Goal: Task Accomplishment & Management: Use online tool/utility

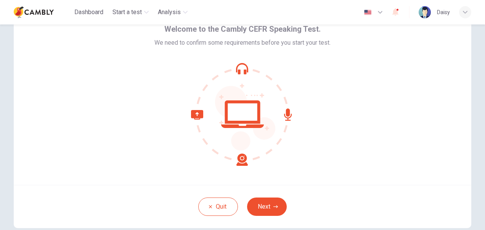
scroll to position [73, 0]
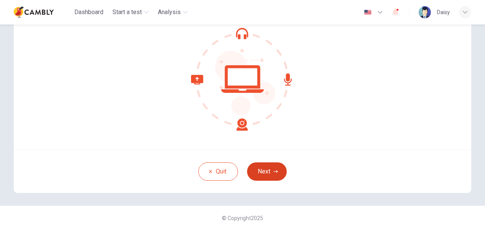
click at [268, 175] on button "Next" at bounding box center [267, 171] width 40 height 18
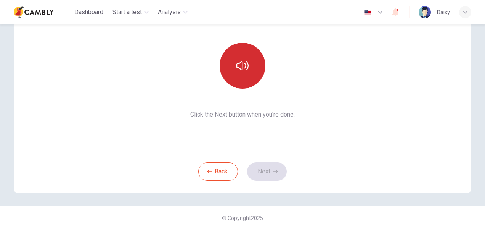
click at [244, 72] on button "button" at bounding box center [243, 66] width 46 height 46
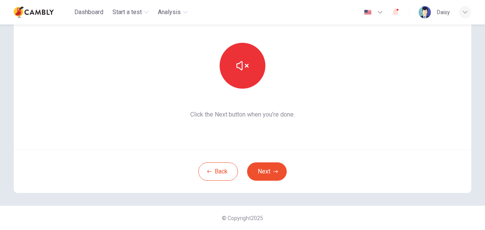
click at [265, 180] on div "Back Next" at bounding box center [243, 170] width 458 height 43
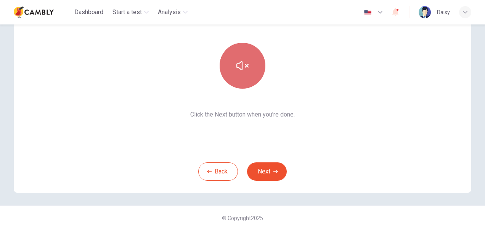
click at [231, 61] on button "button" at bounding box center [243, 66] width 46 height 46
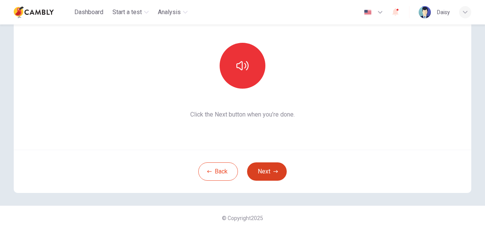
click at [270, 170] on button "Next" at bounding box center [267, 171] width 40 height 18
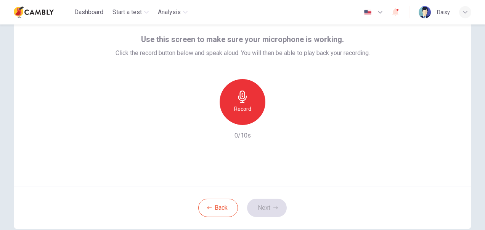
scroll to position [0, 0]
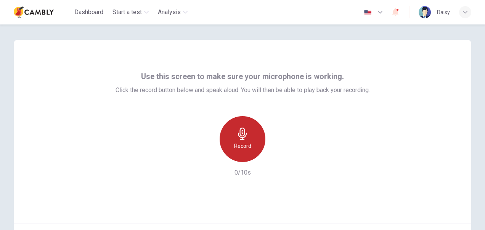
click at [241, 129] on icon "button" at bounding box center [242, 133] width 12 height 12
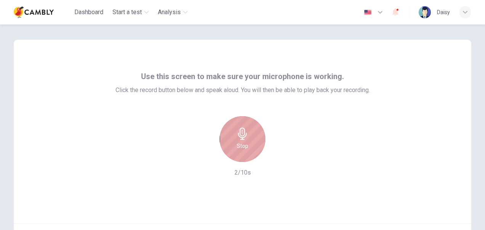
click at [241, 129] on icon "button" at bounding box center [242, 133] width 12 height 12
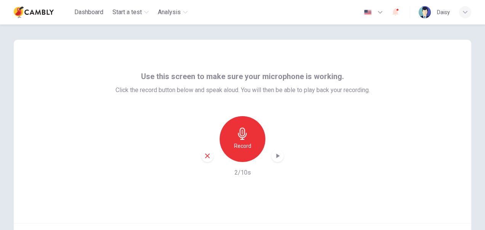
click at [279, 154] on icon "button" at bounding box center [278, 156] width 8 height 8
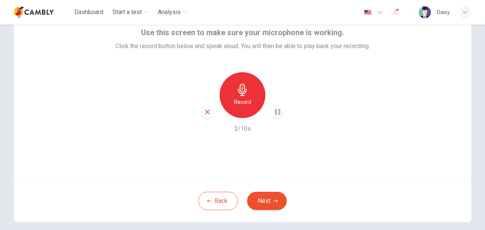
scroll to position [73, 0]
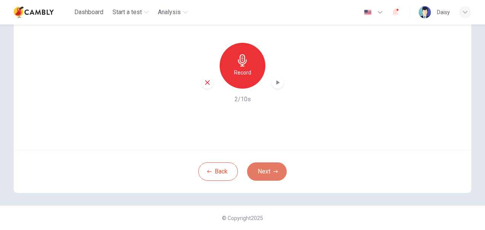
click at [273, 173] on icon "button" at bounding box center [275, 171] width 5 height 5
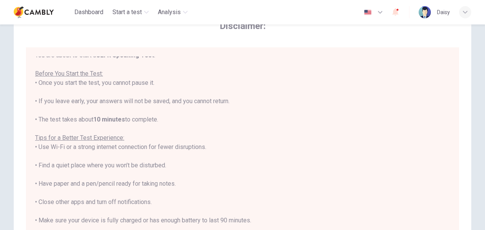
scroll to position [9, 0]
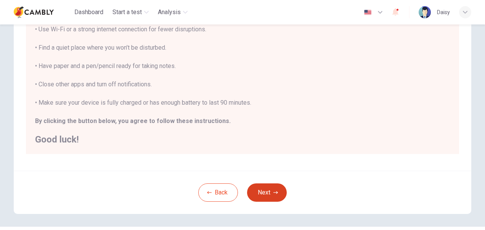
click at [270, 189] on button "Next" at bounding box center [267, 192] width 40 height 18
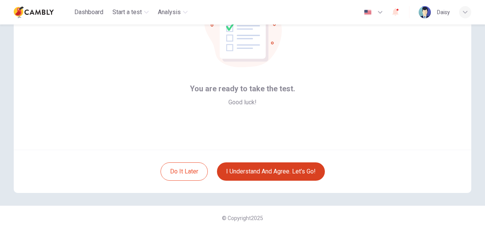
scroll to position [73, 0]
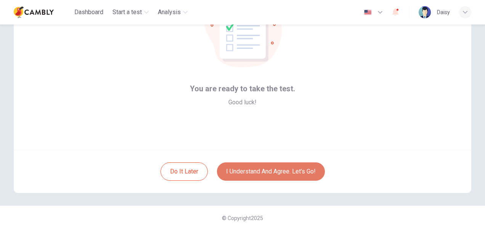
click at [274, 170] on button "I understand and agree. Let’s go!" at bounding box center [271, 171] width 108 height 18
click at [267, 170] on button "I understand and agree. Let’s go!" at bounding box center [271, 171] width 108 height 18
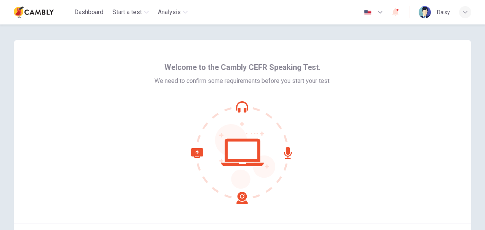
scroll to position [73, 0]
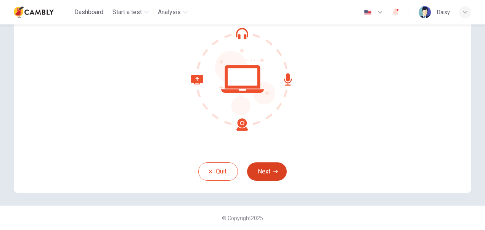
click at [269, 170] on button "Next" at bounding box center [267, 171] width 40 height 18
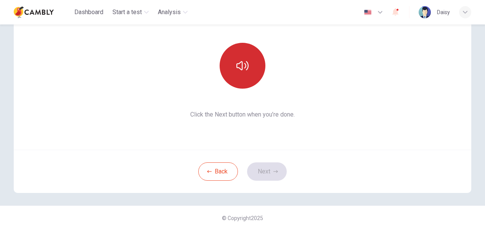
click at [242, 76] on button "button" at bounding box center [243, 66] width 46 height 46
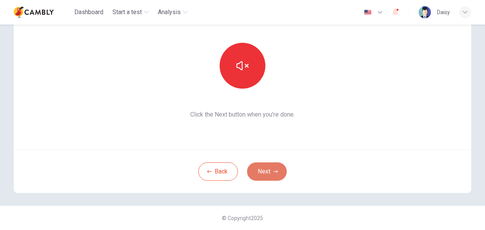
click at [270, 166] on button "Next" at bounding box center [267, 171] width 40 height 18
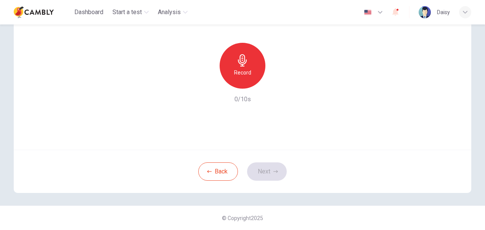
click at [240, 72] on h6 "Record" at bounding box center [242, 72] width 17 height 9
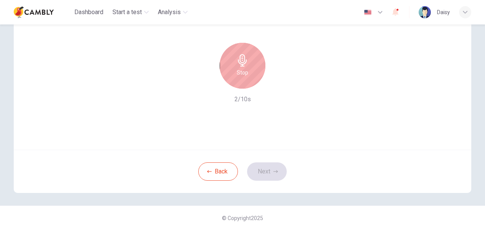
click at [228, 44] on div "Stop" at bounding box center [242, 66] width 82 height 46
click at [250, 71] on div "Stop" at bounding box center [243, 66] width 46 height 46
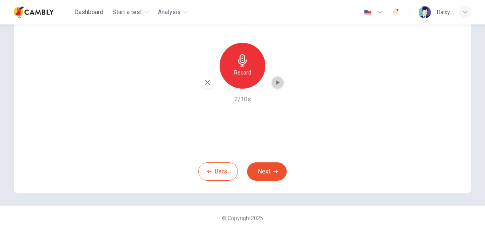
click at [274, 82] on icon "button" at bounding box center [278, 83] width 8 height 8
click at [266, 172] on button "Next" at bounding box center [267, 171] width 40 height 18
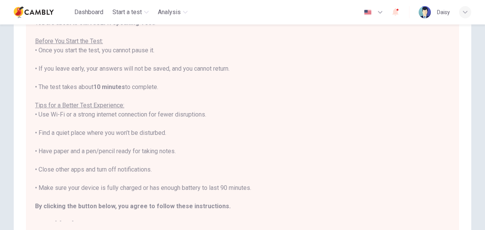
scroll to position [9, 0]
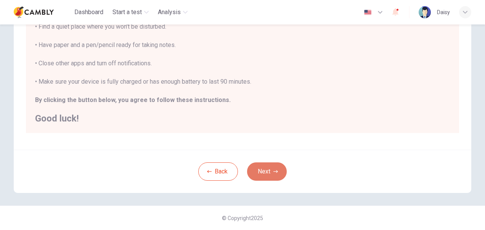
click at [269, 170] on button "Next" at bounding box center [267, 171] width 40 height 18
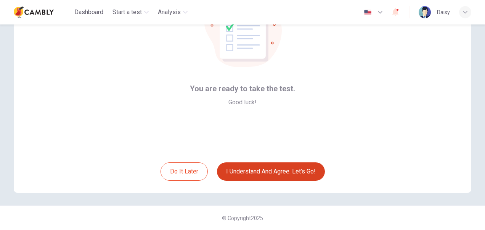
click at [266, 169] on button "I understand and agree. Let’s go!" at bounding box center [271, 171] width 108 height 18
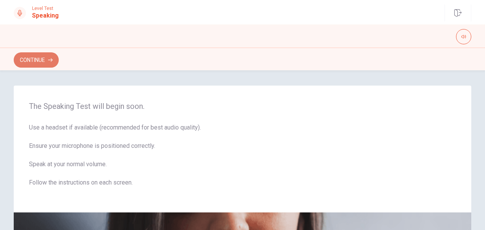
click at [33, 59] on button "Continue" at bounding box center [36, 59] width 45 height 15
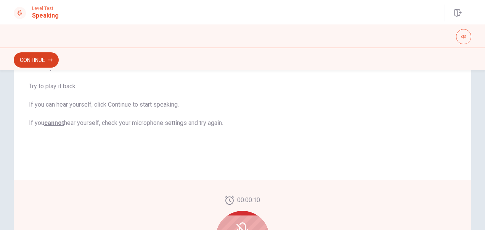
scroll to position [105, 0]
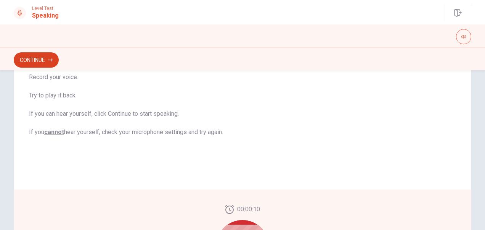
click at [33, 59] on button "Continue" at bounding box center [36, 59] width 45 height 15
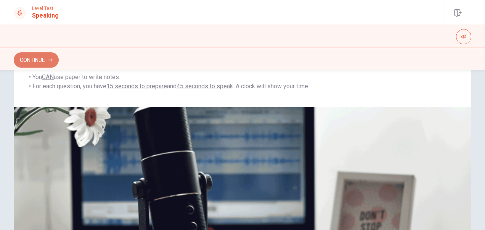
click at [47, 57] on button "Continue" at bounding box center [36, 59] width 45 height 15
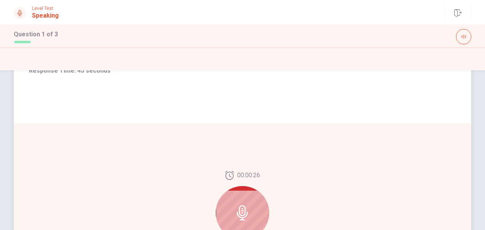
scroll to position [114, 0]
click at [251, 199] on div at bounding box center [242, 211] width 53 height 53
click at [239, 207] on icon at bounding box center [242, 211] width 15 height 15
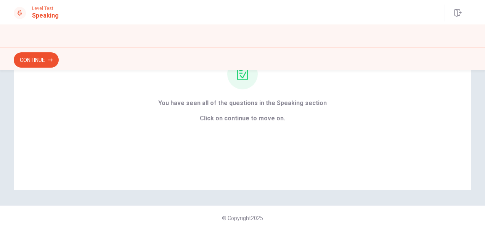
scroll to position [94, 0]
click at [31, 60] on button "Continue" at bounding box center [36, 59] width 45 height 15
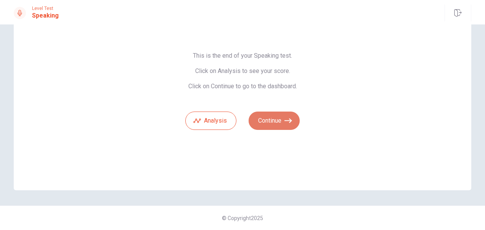
click at [266, 123] on button "Continue" at bounding box center [274, 120] width 51 height 18
